Goal: Task Accomplishment & Management: Use online tool/utility

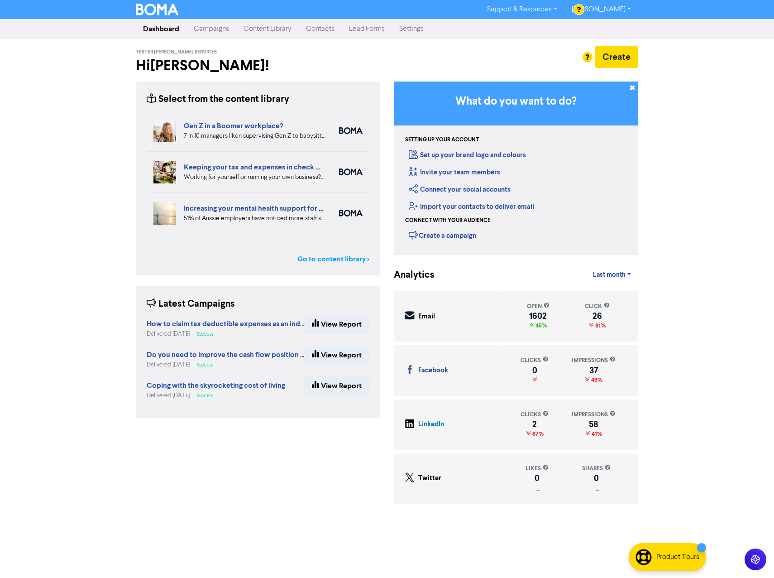
click at [345, 260] on link "Go to content library >" at bounding box center [333, 259] width 72 height 11
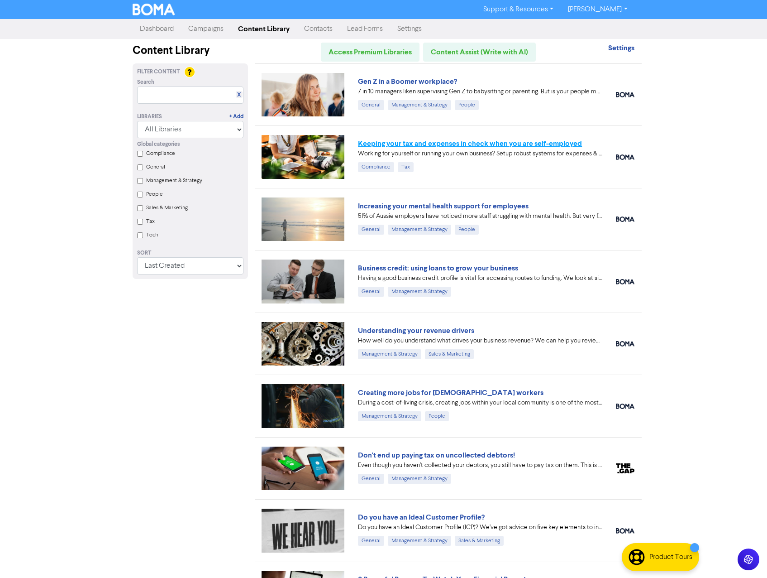
click at [395, 141] on link "Keeping your tax and expenses in check when you are self-employed" at bounding box center [470, 143] width 224 height 9
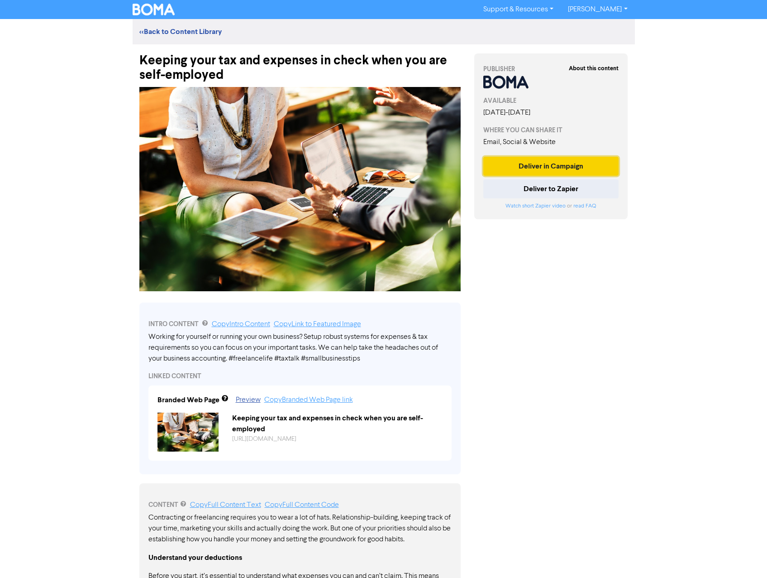
click at [547, 162] on button "Deliver in Campaign" at bounding box center [552, 166] width 136 height 19
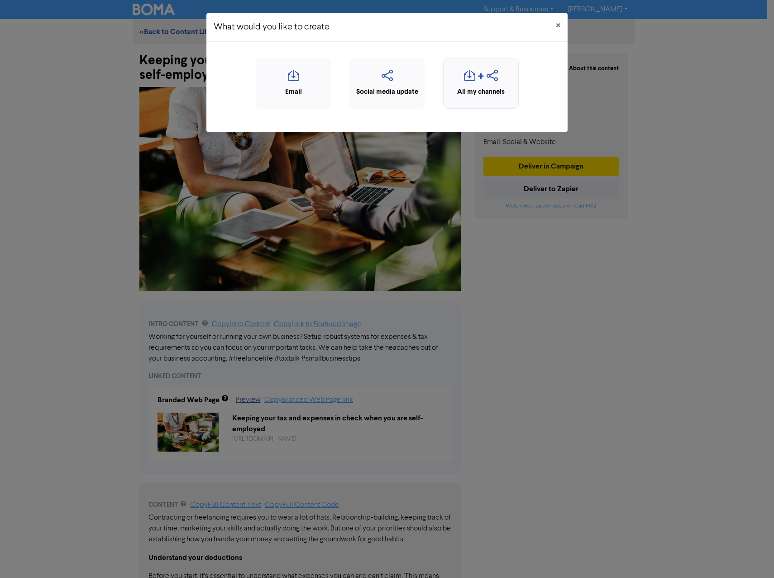
click at [489, 93] on div "All my channels" at bounding box center [481, 92] width 66 height 10
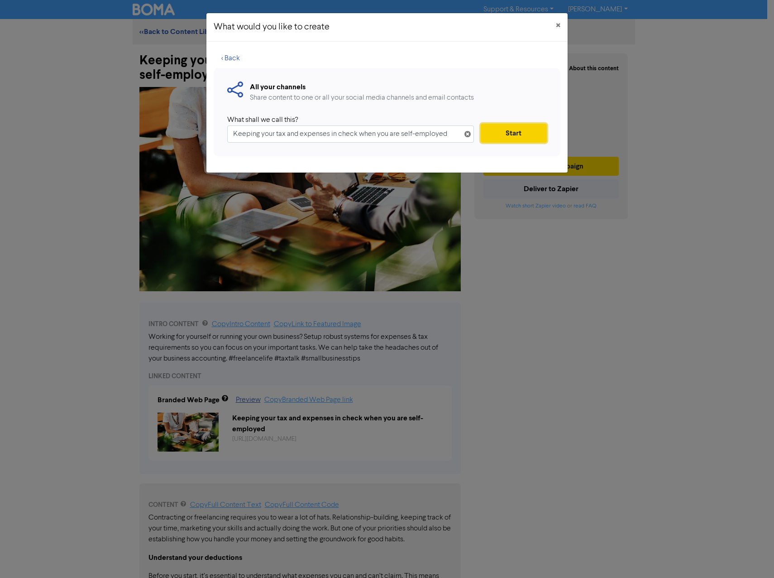
click at [511, 131] on button "Start" at bounding box center [514, 133] width 66 height 19
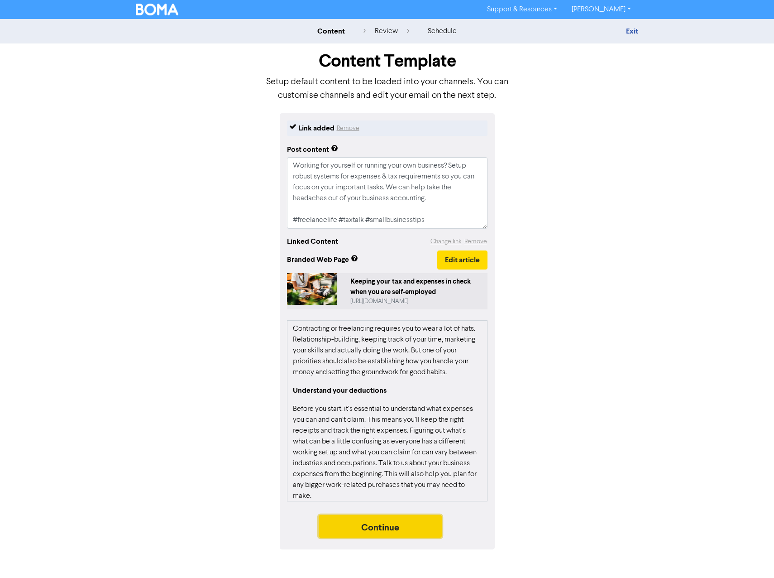
click at [379, 532] on button "Continue" at bounding box center [380, 526] width 123 height 23
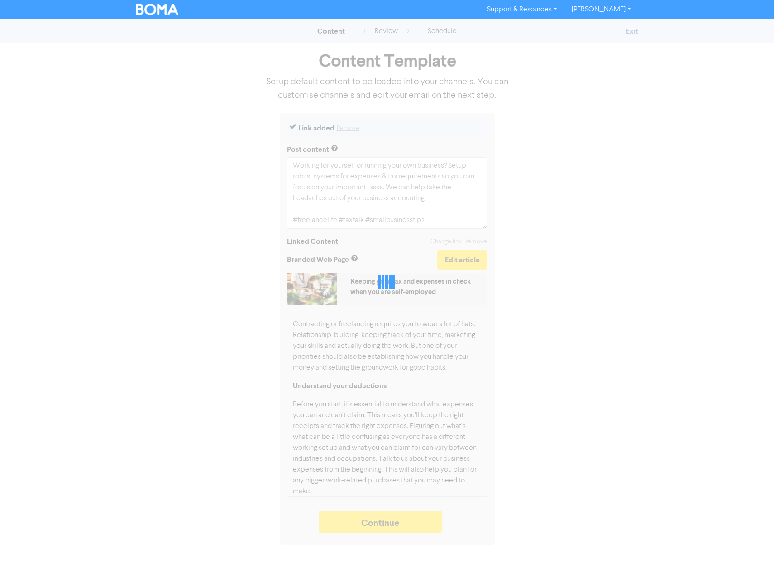
type textarea "x"
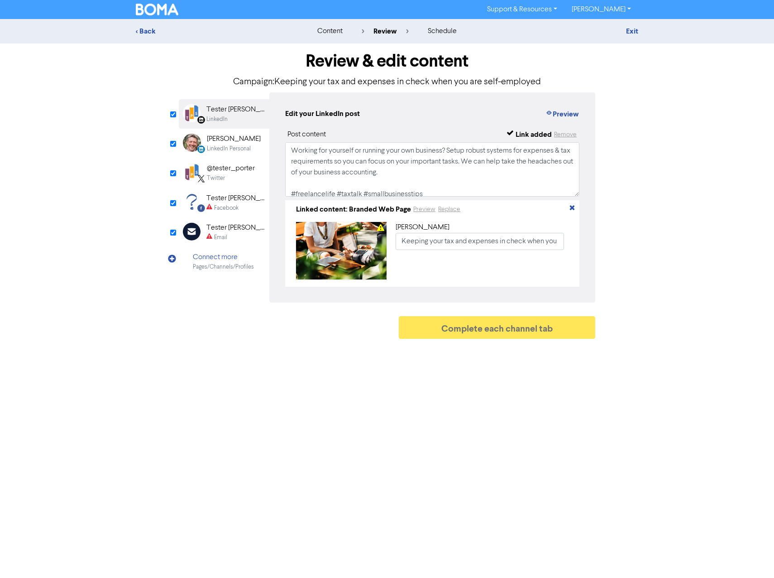
click at [227, 141] on div "[PERSON_NAME]" at bounding box center [234, 139] width 54 height 11
click at [228, 167] on div "@tester_porter" at bounding box center [231, 168] width 48 height 11
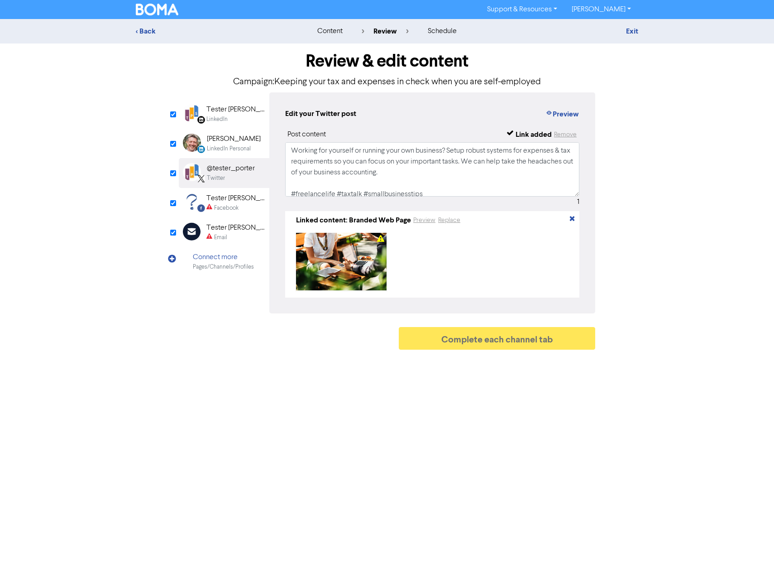
click at [228, 201] on div "Tester [PERSON_NAME] Services" at bounding box center [235, 198] width 58 height 11
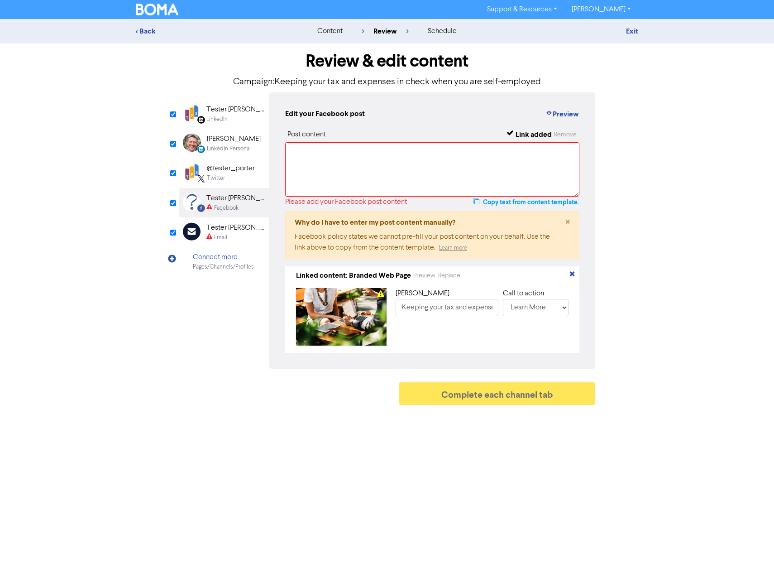
click at [547, 203] on button "Copy text from content template." at bounding box center [526, 201] width 107 height 11
click at [490, 167] on textarea at bounding box center [432, 169] width 294 height 54
paste textarea "Working for yourself or running your own business? Setup robust systems for exp…"
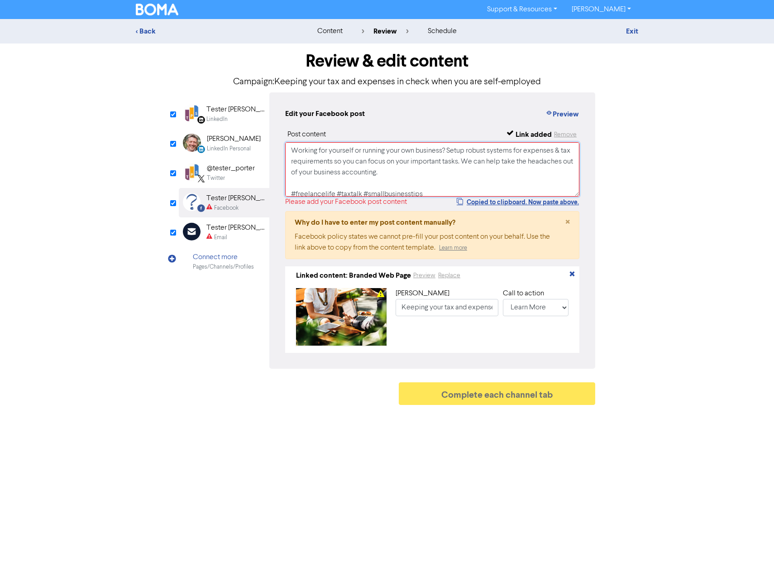
scroll to position [3, 0]
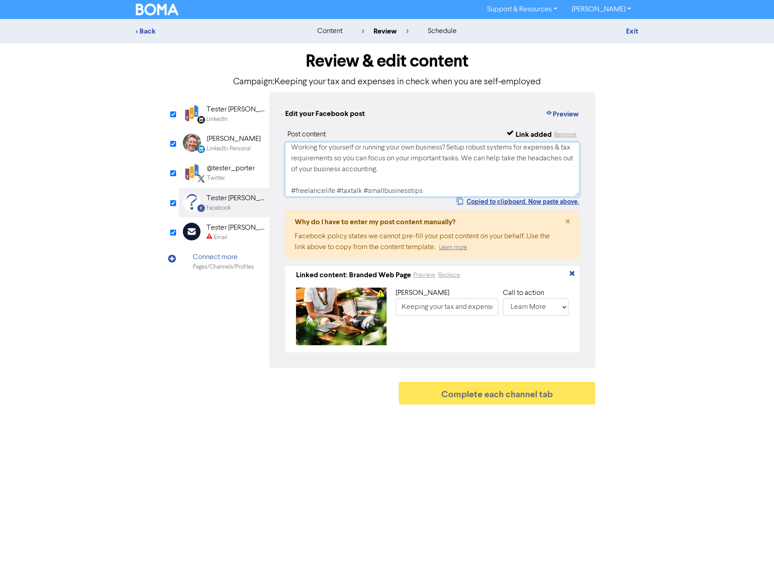
type textarea "Working for yourself or running your own business? Setup robust systems for exp…"
click at [216, 227] on div "Tester [PERSON_NAME] Services" at bounding box center [235, 227] width 58 height 11
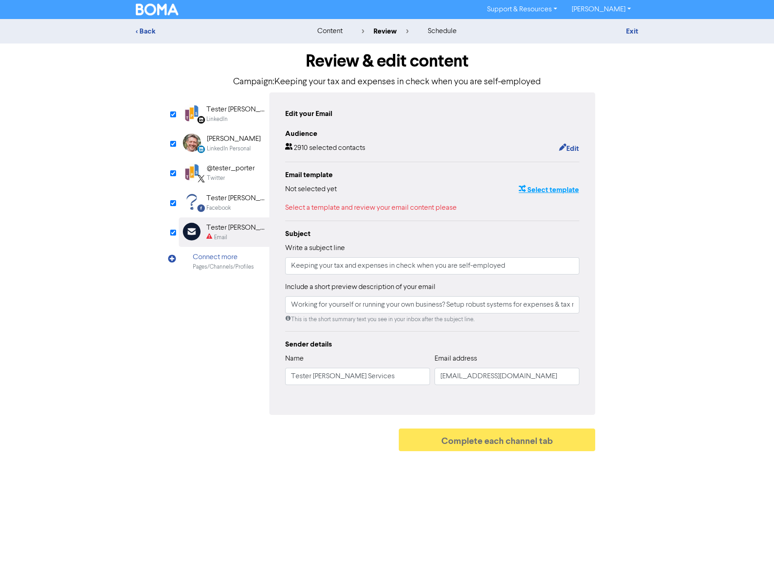
click at [541, 192] on button "Select template" at bounding box center [548, 190] width 61 height 12
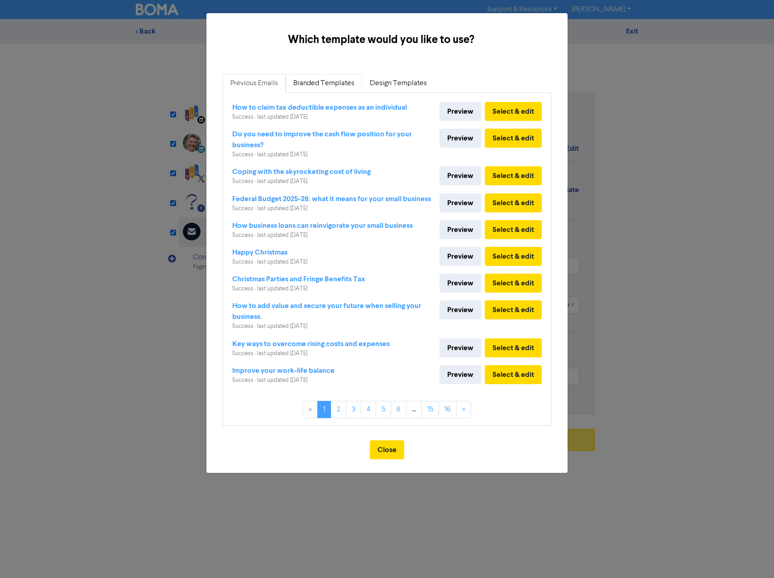
click at [305, 84] on link "Branded Templates" at bounding box center [324, 83] width 77 height 19
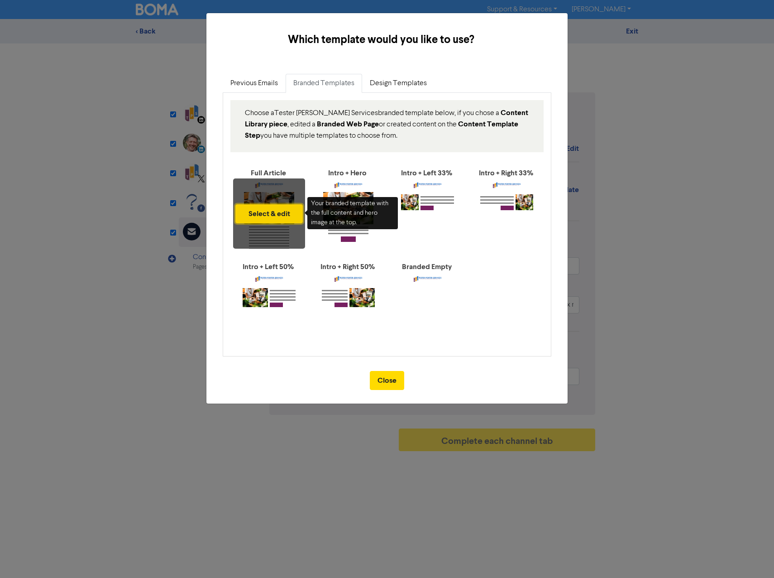
click at [273, 210] on button "Select & edit" at bounding box center [268, 213] width 67 height 19
type input "Working for yourself or running your own business? Setup robust systems for exp…"
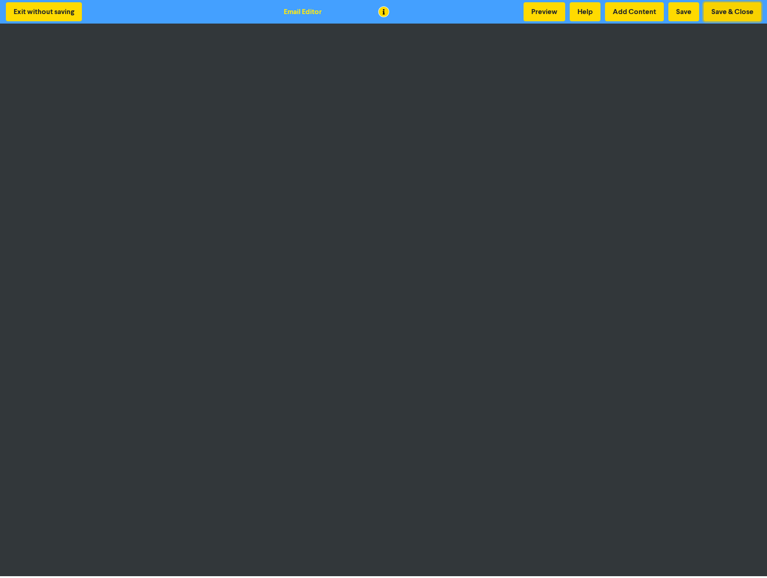
click at [736, 15] on button "Save & Close" at bounding box center [732, 11] width 57 height 19
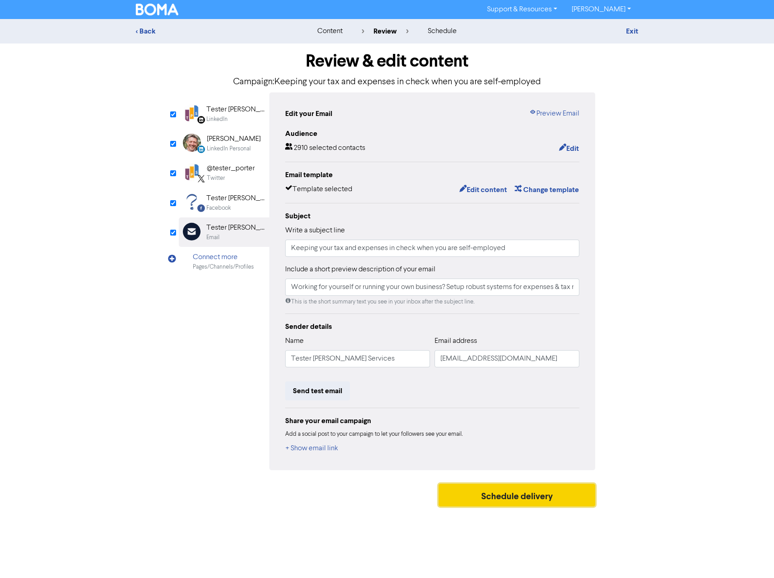
click at [533, 495] on button "Schedule delivery" at bounding box center [517, 495] width 157 height 23
type input "Working for yourself or running your own business? Setup robust systems for exp…"
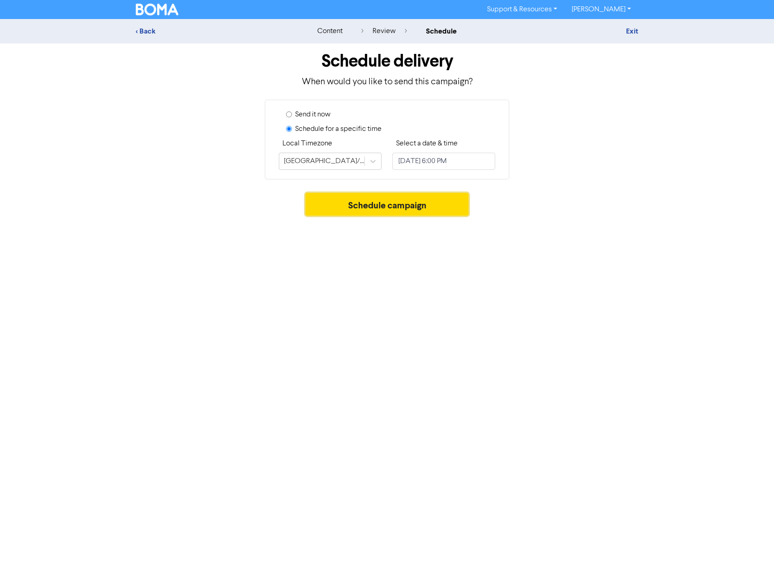
click at [376, 205] on button "Schedule campaign" at bounding box center [387, 204] width 163 height 23
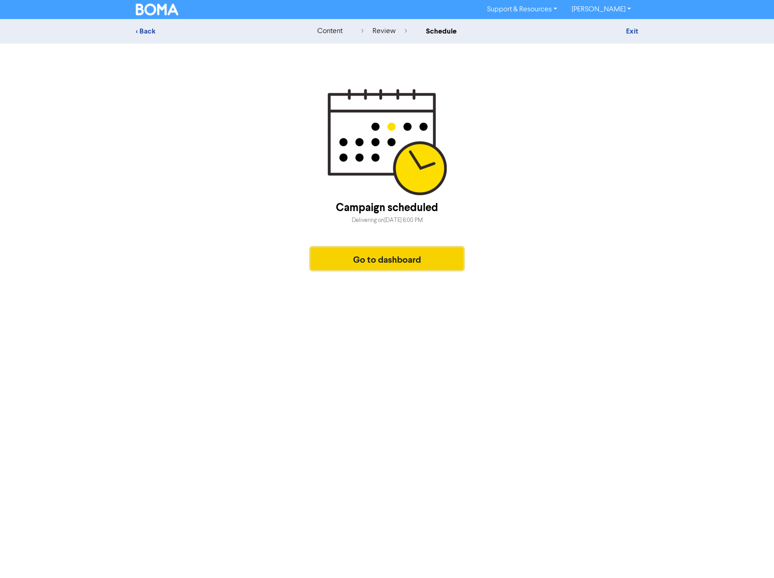
click at [370, 260] on button "Go to dashboard" at bounding box center [387, 258] width 153 height 23
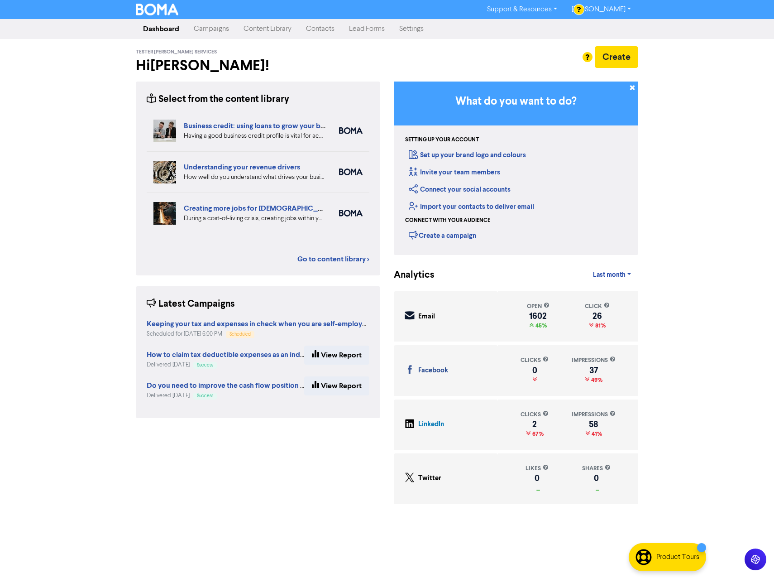
click at [624, 9] on link "[PERSON_NAME]" at bounding box center [602, 9] width 74 height 14
click at [610, 26] on button "Log Out" at bounding box center [601, 27] width 72 height 11
